Goal: Task Accomplishment & Management: Use online tool/utility

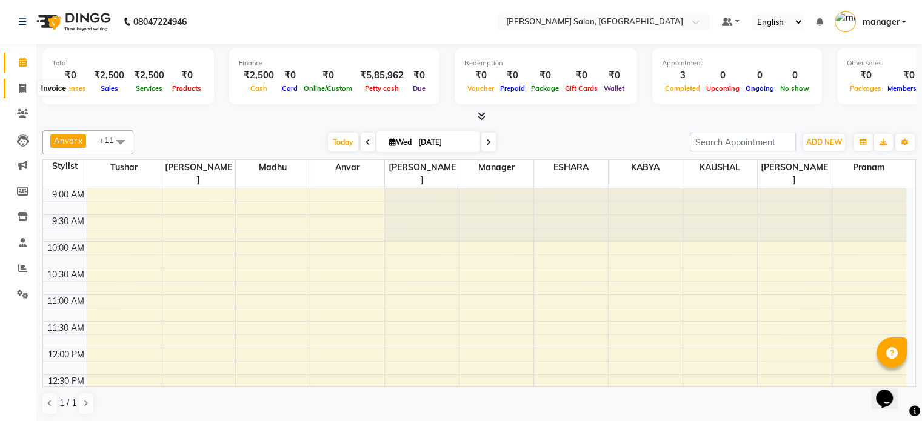
click at [28, 88] on span at bounding box center [22, 89] width 21 height 14
select select "7119"
select select "service"
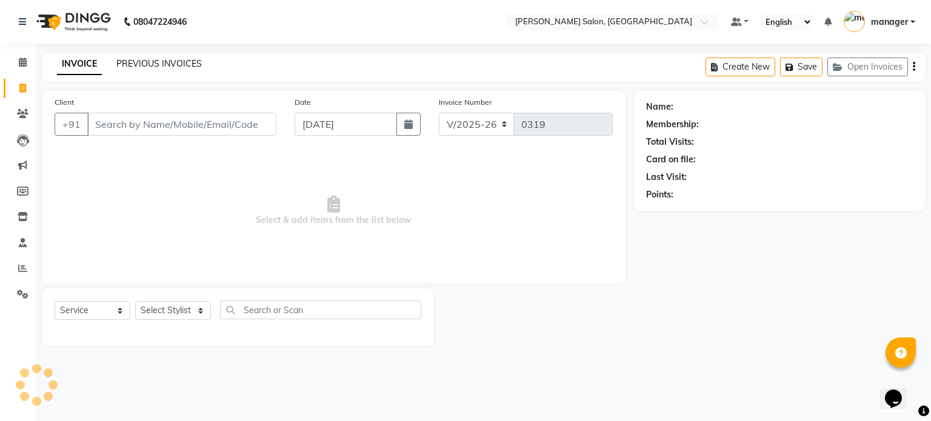
click at [151, 61] on link "PREVIOUS INVOICES" at bounding box center [158, 63] width 85 height 11
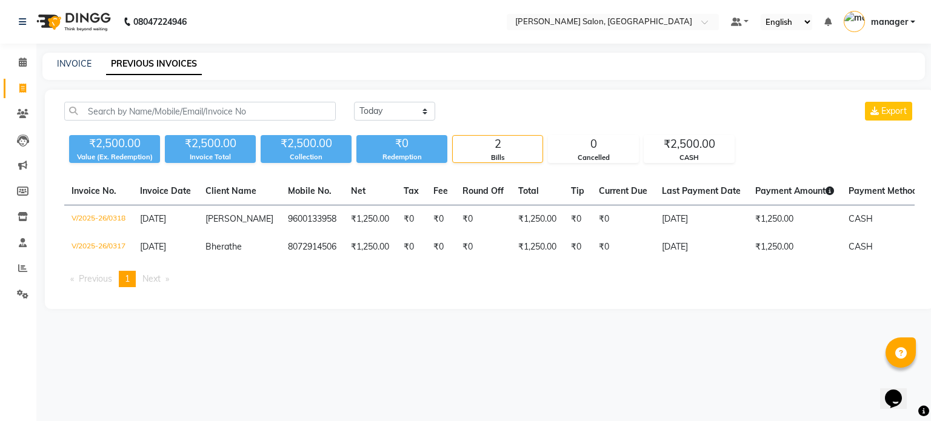
click at [897, 19] on span "manager" at bounding box center [889, 22] width 37 height 13
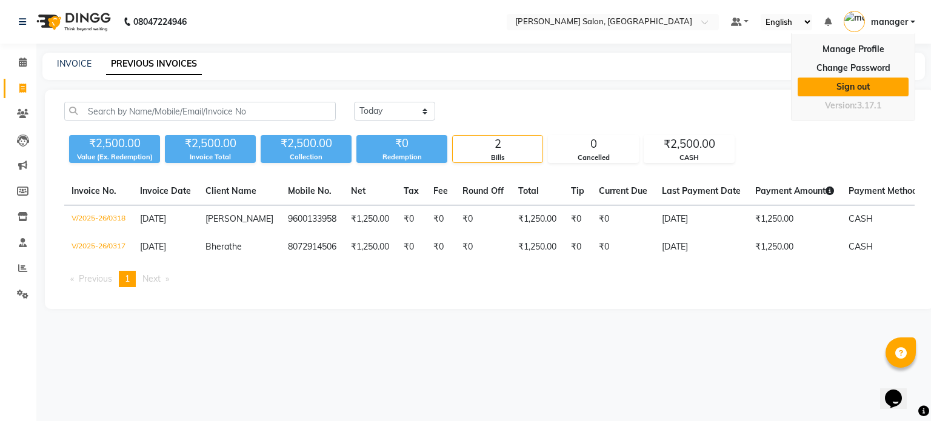
click at [863, 85] on link "Sign out" at bounding box center [852, 87] width 111 height 19
